Goal: Task Accomplishment & Management: Use online tool/utility

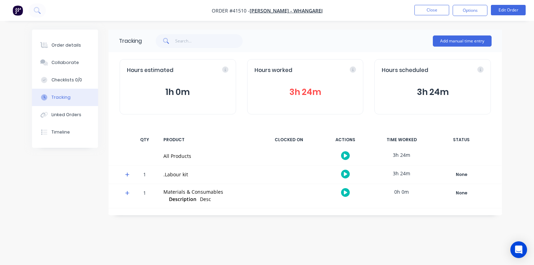
click at [127, 174] on icon at bounding box center [127, 174] width 4 height 4
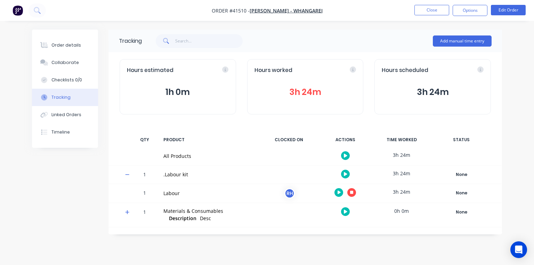
click at [352, 192] on icon "button" at bounding box center [351, 192] width 3 height 3
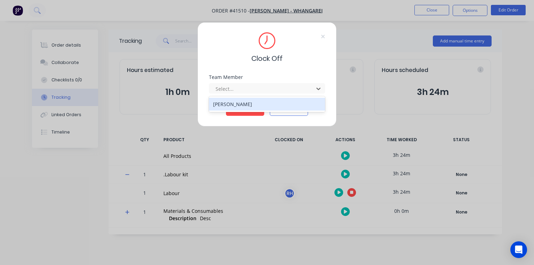
click at [256, 103] on div "[PERSON_NAME]" at bounding box center [267, 104] width 116 height 13
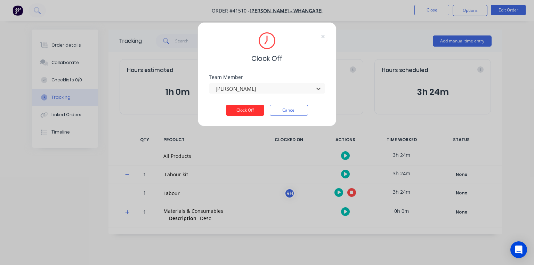
click at [248, 112] on button "Clock Off" at bounding box center [245, 110] width 38 height 11
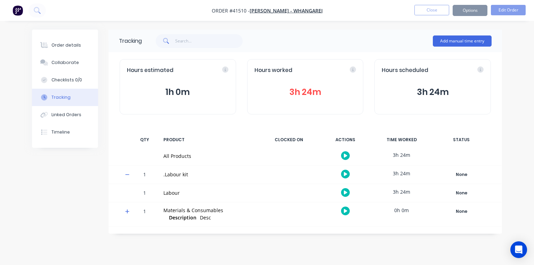
click at [19, 8] on img "button" at bounding box center [18, 10] width 10 height 10
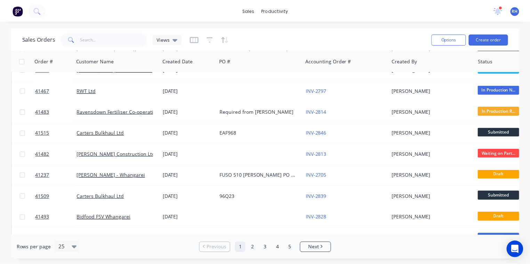
scroll to position [35, 0]
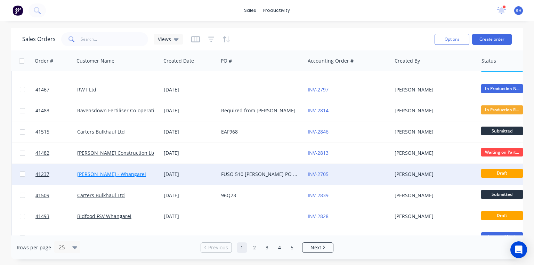
click at [134, 174] on link "[PERSON_NAME] - Whangarei" at bounding box center [111, 174] width 69 height 7
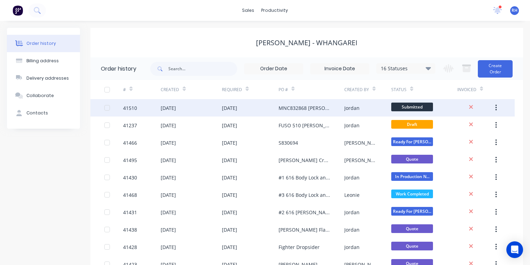
click at [233, 111] on div "[DATE]" at bounding box center [229, 107] width 15 height 7
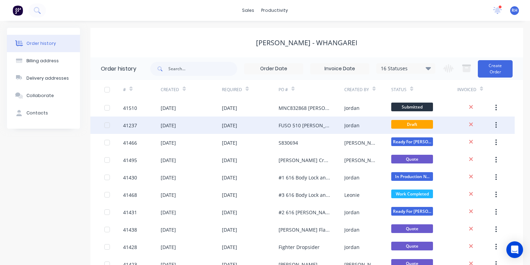
click at [310, 126] on div "FUSO 510 [PERSON_NAME] PO 825751" at bounding box center [305, 125] width 52 height 7
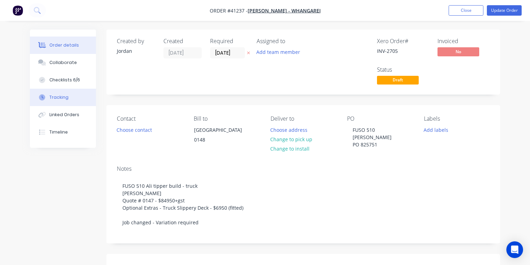
click at [62, 99] on div "Tracking" at bounding box center [58, 97] width 19 height 6
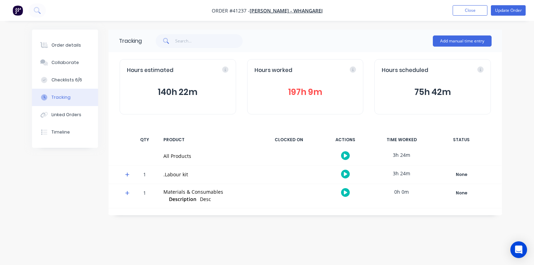
click at [128, 173] on icon at bounding box center [127, 174] width 5 height 5
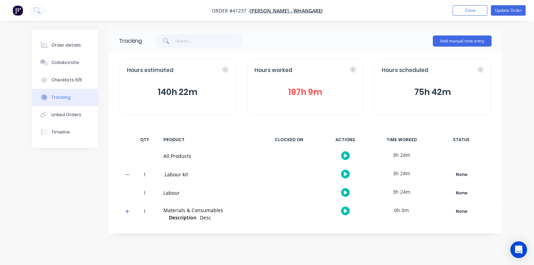
click at [345, 192] on icon "button" at bounding box center [345, 193] width 3 height 4
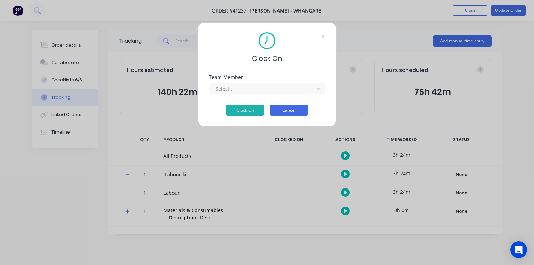
click at [298, 113] on button "Cancel" at bounding box center [289, 110] width 38 height 11
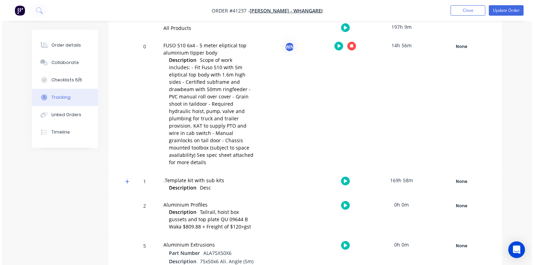
scroll to position [171, 0]
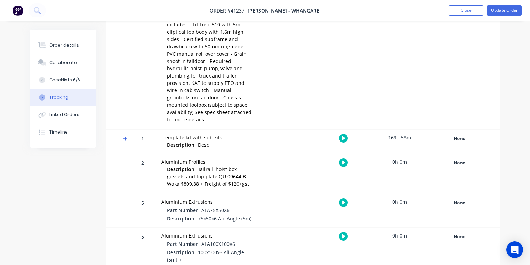
click at [125, 137] on icon at bounding box center [125, 139] width 4 height 4
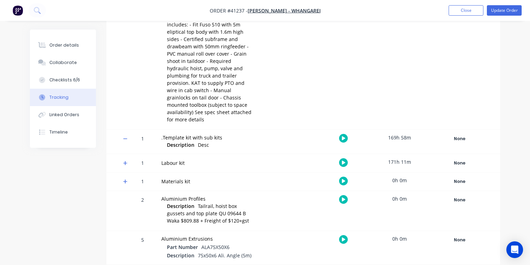
click at [125, 161] on icon at bounding box center [125, 163] width 4 height 4
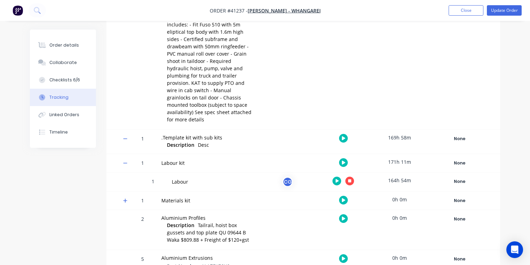
click at [336, 179] on icon "button" at bounding box center [337, 181] width 3 height 5
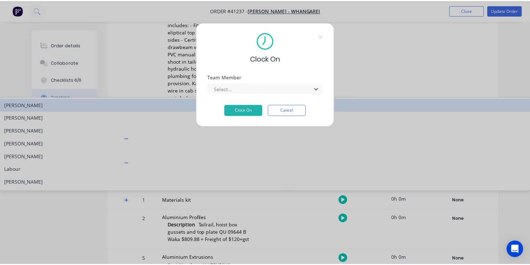
scroll to position [76, 0]
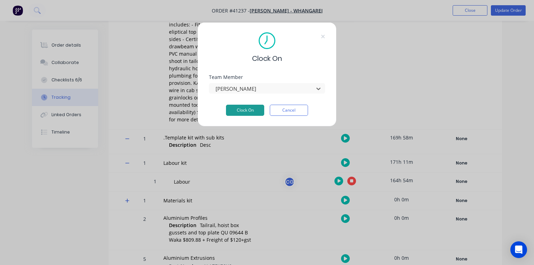
click at [253, 111] on button "Clock On" at bounding box center [245, 110] width 38 height 11
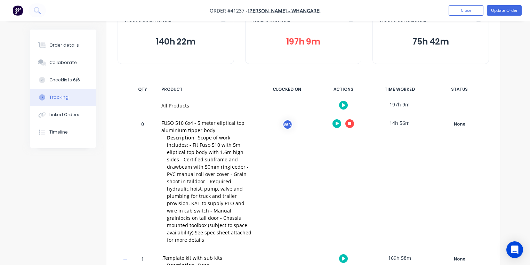
scroll to position [51, 0]
